Goal: Find specific page/section: Find specific page/section

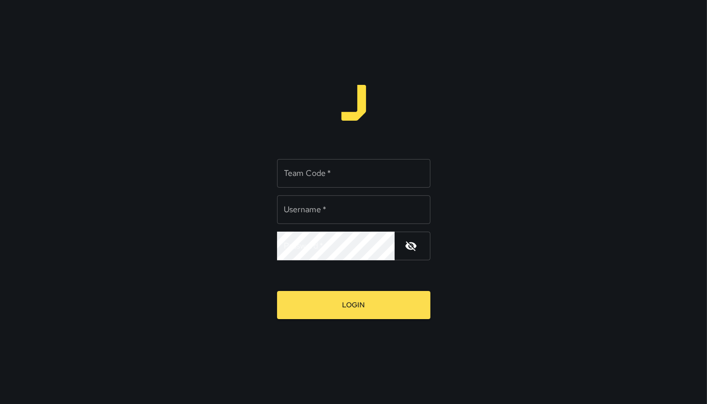
click at [320, 179] on input "Team Code   *" at bounding box center [353, 173] width 153 height 29
type input "*****"
type input "****"
click at [277, 291] on button "Login" at bounding box center [353, 305] width 153 height 28
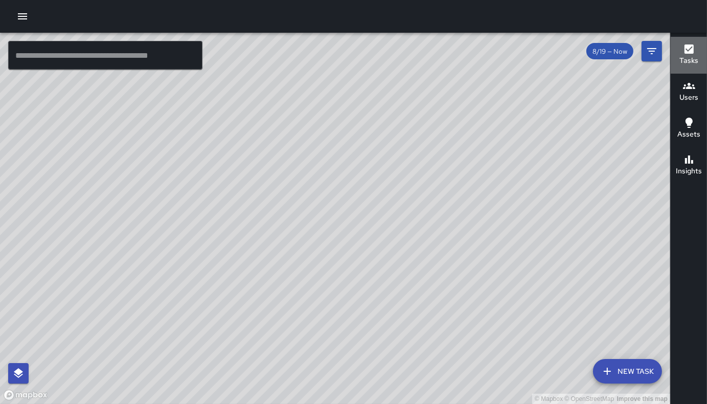
click at [687, 51] on icon "button" at bounding box center [689, 49] width 12 height 12
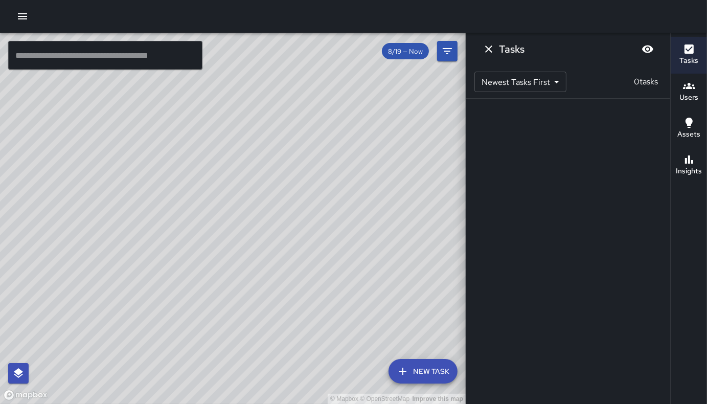
drag, startPoint x: 687, startPoint y: 95, endPoint x: 591, endPoint y: 31, distance: 114.3
click at [591, 31] on div at bounding box center [353, 16] width 707 height 33
click at [694, 91] on icon "button" at bounding box center [689, 86] width 12 height 12
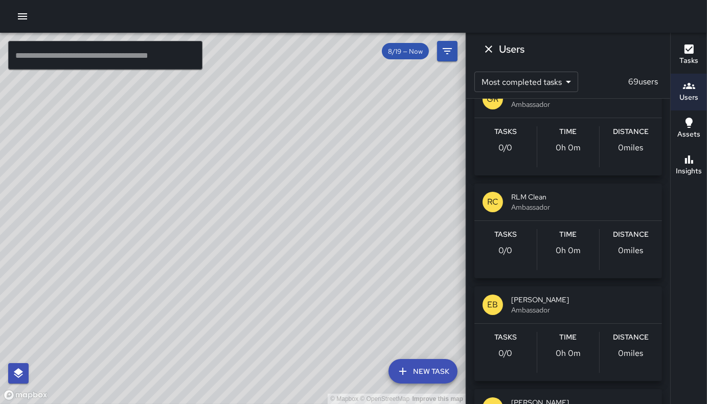
scroll to position [761, 0]
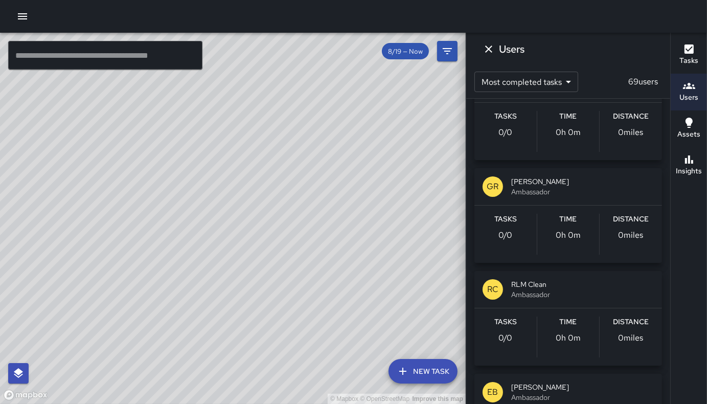
click at [421, 52] on span "8/19 — Now" at bounding box center [405, 51] width 47 height 9
click at [453, 52] on button "Filters" at bounding box center [447, 51] width 20 height 20
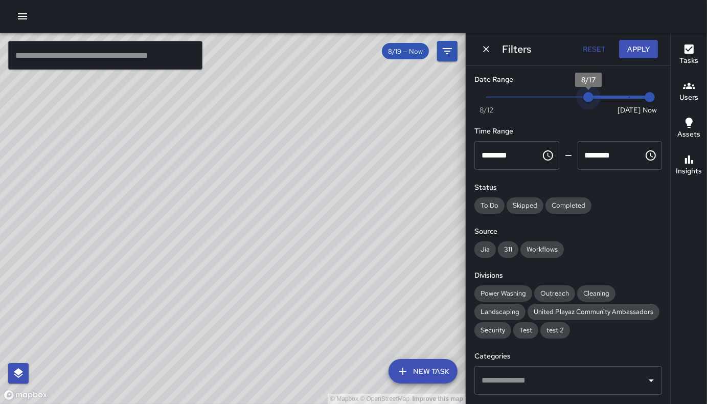
type input "*"
drag, startPoint x: 622, startPoint y: 96, endPoint x: 571, endPoint y: 108, distance: 52.6
click at [571, 108] on div "Now Today 8/12 8/16 12:27 pm" at bounding box center [568, 103] width 188 height 28
click at [638, 45] on button "Apply" at bounding box center [638, 49] width 39 height 19
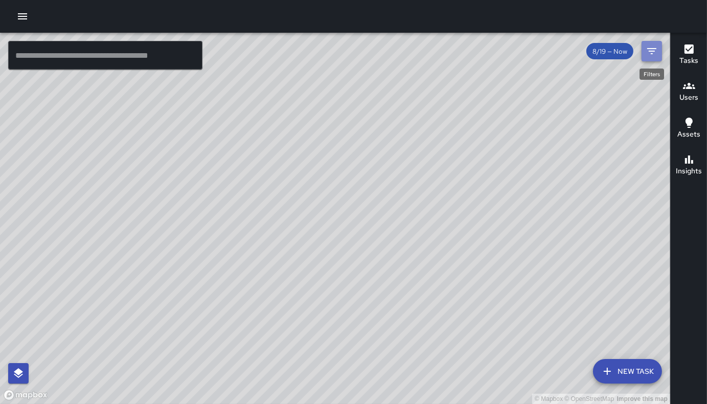
click at [654, 55] on icon "Filters" at bounding box center [652, 51] width 12 height 12
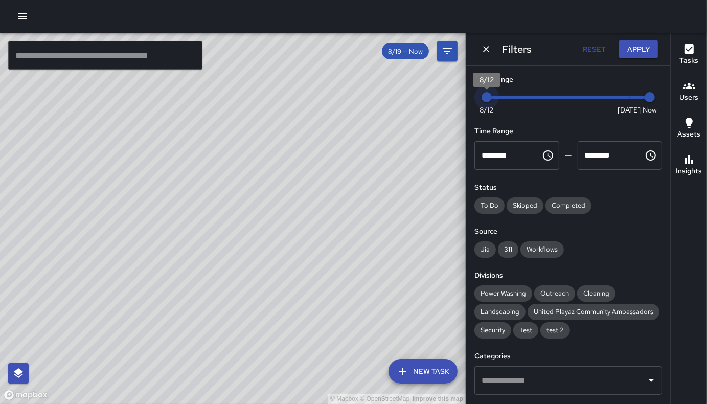
drag, startPoint x: 618, startPoint y: 98, endPoint x: 431, endPoint y: 157, distance: 195.8
click at [431, 157] on div "© Mapbox © OpenStreetMap Improve this map ​ New Task 8/19 — Now Map Layers Task…" at bounding box center [353, 218] width 707 height 371
click at [492, 95] on span "8/12" at bounding box center [487, 97] width 10 height 10
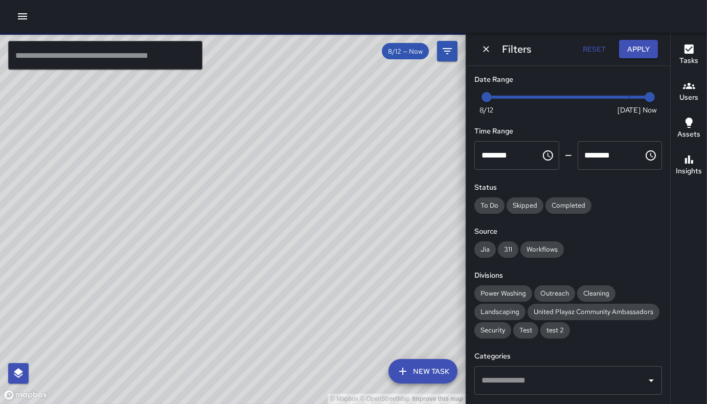
click at [511, 94] on span "Now [DATE] [DATE] 12:28 pm" at bounding box center [568, 96] width 163 height 15
click at [526, 93] on span "Now [DATE] [DATE] 12:28 pm" at bounding box center [568, 96] width 163 height 15
click at [540, 94] on span "Now [DATE] [DATE] 12:28 pm" at bounding box center [568, 96] width 163 height 15
click at [534, 93] on span "Now [DATE] [DATE] 12:28 pm" at bounding box center [568, 96] width 163 height 15
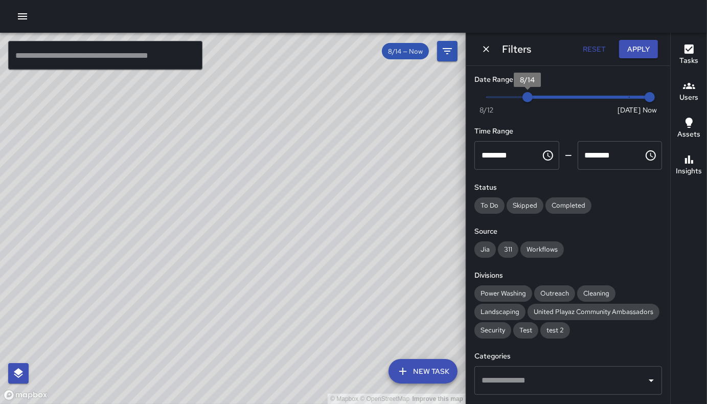
click at [533, 93] on span "8/14" at bounding box center [527, 97] width 10 height 10
click at [533, 97] on span "8/14" at bounding box center [527, 97] width 10 height 10
click at [553, 95] on span "8/15" at bounding box center [548, 97] width 10 height 10
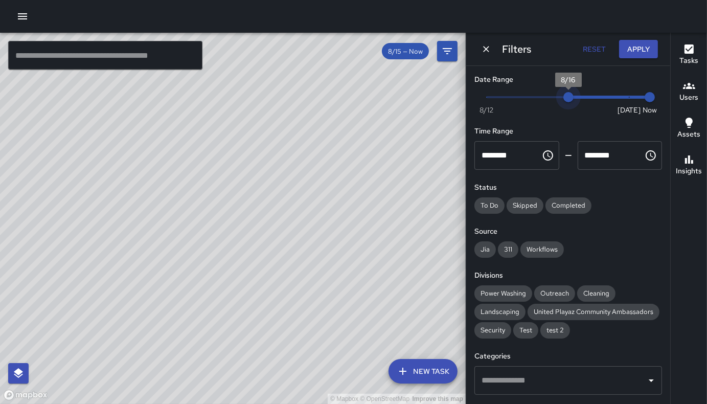
drag, startPoint x: 547, startPoint y: 96, endPoint x: 555, endPoint y: 99, distance: 8.3
click at [563, 99] on span "8/16" at bounding box center [568, 97] width 10 height 10
click at [571, 98] on span "8/16" at bounding box center [568, 97] width 10 height 10
click at [574, 97] on span "8/16" at bounding box center [568, 97] width 10 height 10
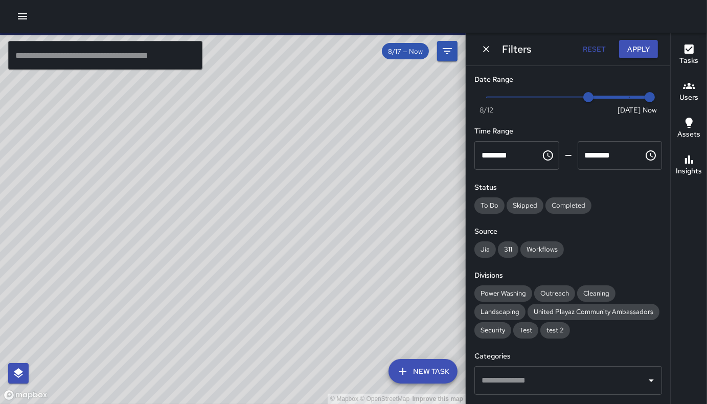
type input "*"
click at [597, 97] on span "Now [DATE] [DATE] 12:28 pm" at bounding box center [568, 96] width 163 height 15
type input "*"
click at [614, 96] on span "Now [DATE] [DATE] 12:28 pm" at bounding box center [568, 96] width 163 height 15
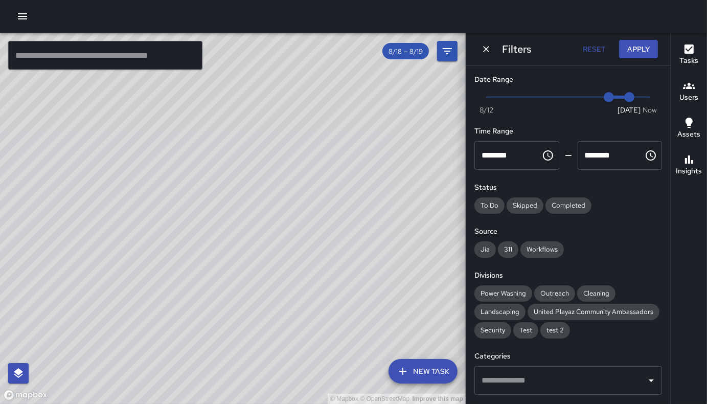
click at [381, 2] on div at bounding box center [353, 16] width 707 height 33
